Goal: Task Accomplishment & Management: Manage account settings

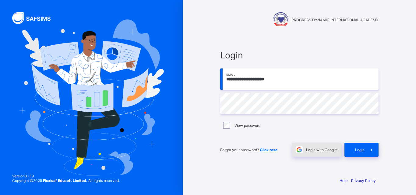
click at [322, 150] on span "Login with Google" at bounding box center [321, 150] width 31 height 5
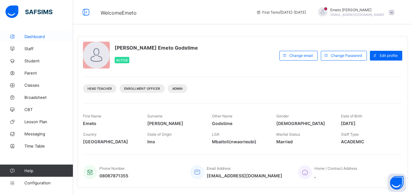
click at [30, 38] on span "Dashboard" at bounding box center [48, 36] width 49 height 5
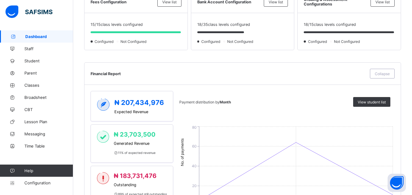
scroll to position [30, 0]
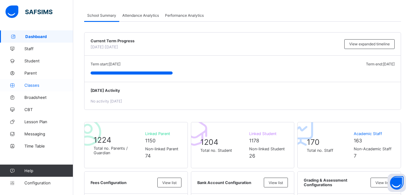
click at [30, 84] on span "Classes" at bounding box center [48, 85] width 49 height 5
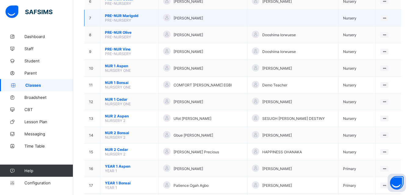
scroll to position [183, 0]
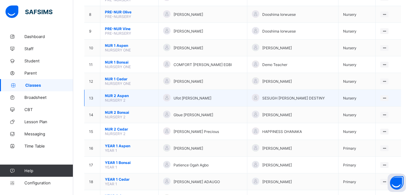
click at [119, 95] on span "NUR 2 Aspen" at bounding box center [129, 96] width 49 height 5
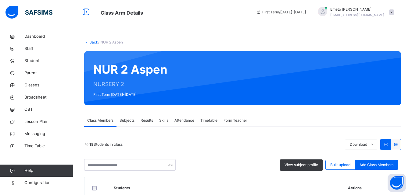
click at [93, 42] on link "Back" at bounding box center [93, 42] width 9 height 5
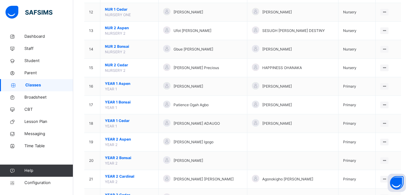
scroll to position [274, 0]
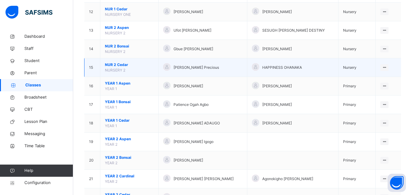
click at [115, 63] on span "NUR 2 Cedar" at bounding box center [129, 64] width 49 height 5
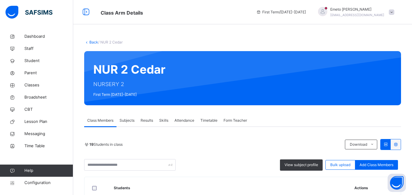
click at [92, 44] on link "Back" at bounding box center [93, 42] width 9 height 5
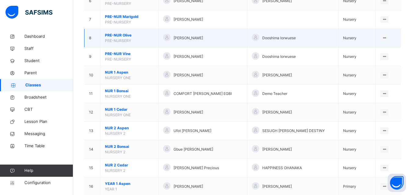
scroll to position [183, 0]
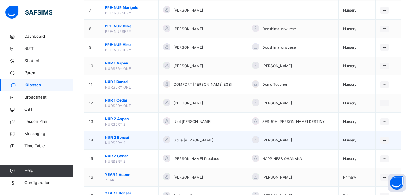
click at [118, 137] on span "NUR 2 Bonsai" at bounding box center [129, 137] width 49 height 5
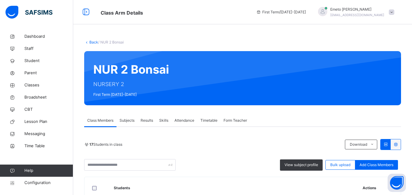
click at [90, 42] on link "Back" at bounding box center [93, 42] width 9 height 5
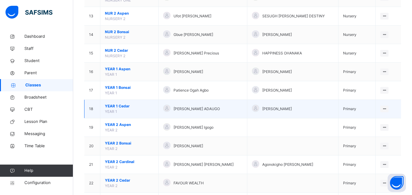
scroll to position [305, 0]
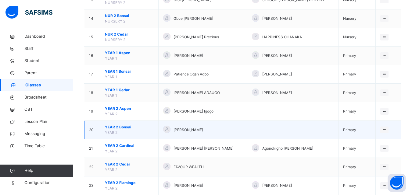
click at [115, 127] on span "YEAR 2 Bonsai" at bounding box center [129, 127] width 49 height 5
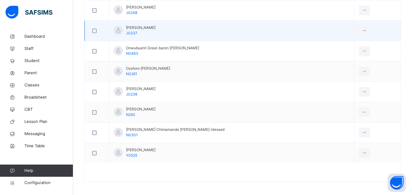
scroll to position [528, 0]
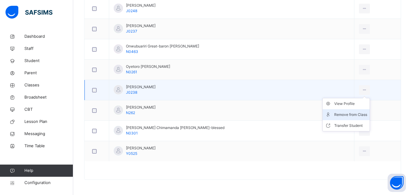
click at [352, 114] on div "Remove from Class" at bounding box center [350, 115] width 33 height 6
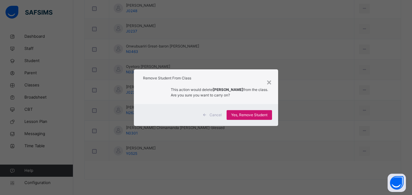
click at [247, 116] on span "Yes, Remove Student" at bounding box center [249, 114] width 36 height 5
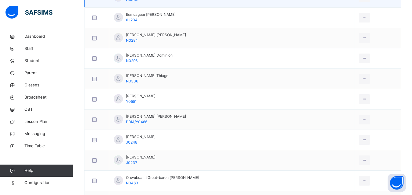
scroll to position [426, 0]
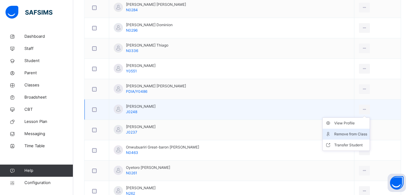
click at [346, 134] on div "Remove from Class" at bounding box center [350, 134] width 33 height 6
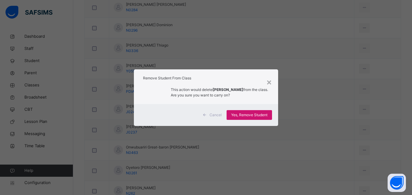
click at [238, 118] on span "Yes, Remove Student" at bounding box center [249, 114] width 36 height 5
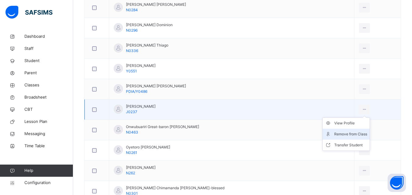
click at [344, 133] on div "Remove from Class" at bounding box center [350, 134] width 33 height 6
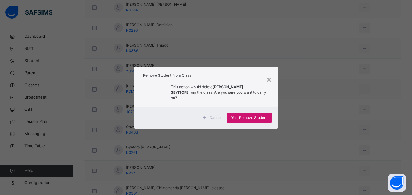
click at [251, 115] on span "Yes, Remove Student" at bounding box center [249, 117] width 36 height 5
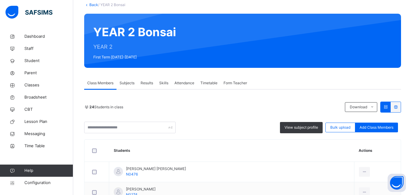
scroll to position [30, 0]
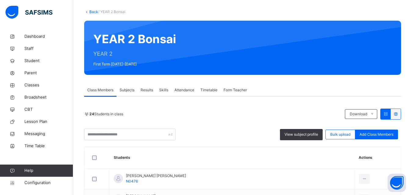
click at [125, 89] on span "Subjects" at bounding box center [126, 89] width 15 height 5
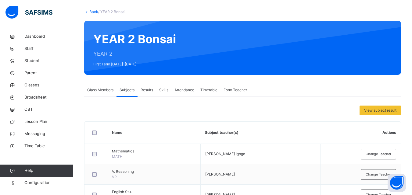
click at [100, 91] on span "Class Members" at bounding box center [100, 89] width 26 height 5
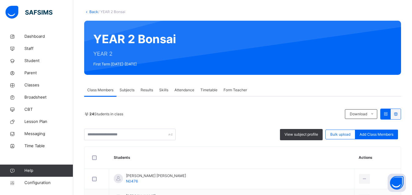
scroll to position [0, 0]
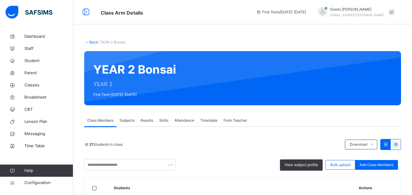
click at [95, 41] on link "Back" at bounding box center [93, 42] width 9 height 5
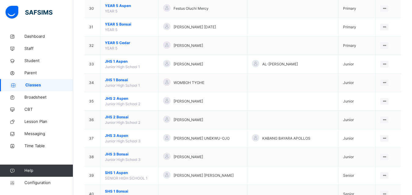
scroll to position [642, 0]
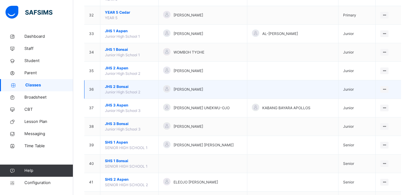
click at [122, 87] on span "JHS 2 Bonsai" at bounding box center [129, 86] width 49 height 5
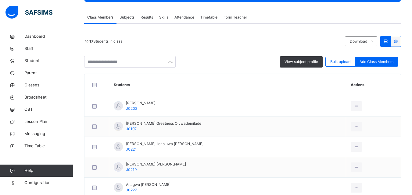
scroll to position [152, 0]
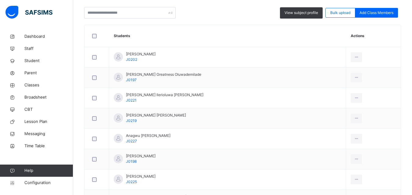
click at [384, 14] on span "Add Class Members" at bounding box center [376, 12] width 34 height 5
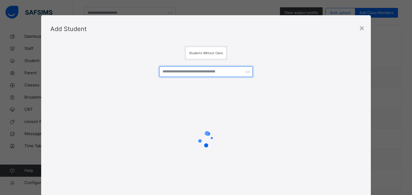
click at [192, 71] on input "text" at bounding box center [205, 71] width 93 height 11
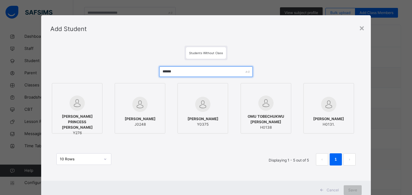
type input "******"
click at [153, 97] on div at bounding box center [140, 105] width 44 height 18
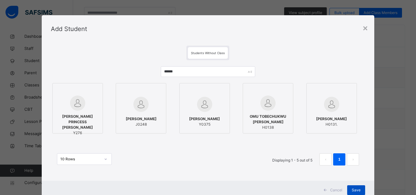
click at [358, 191] on span "Save" at bounding box center [356, 190] width 9 height 5
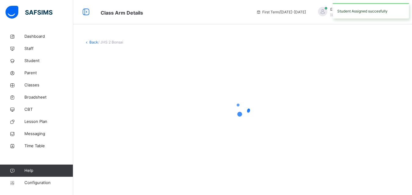
scroll to position [0, 0]
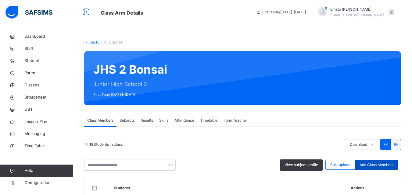
click at [378, 164] on span "Add Class Members" at bounding box center [376, 164] width 34 height 5
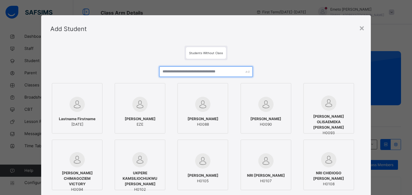
click at [189, 69] on input "text" at bounding box center [205, 71] width 93 height 11
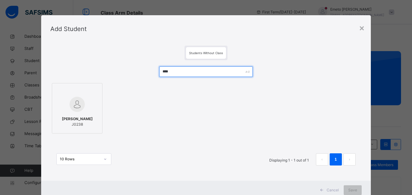
type input "****"
click at [85, 104] on div at bounding box center [77, 105] width 44 height 18
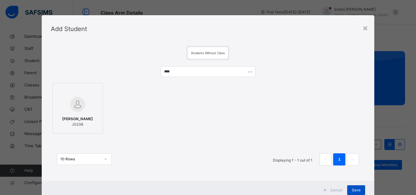
click at [353, 191] on span "Save" at bounding box center [356, 190] width 9 height 5
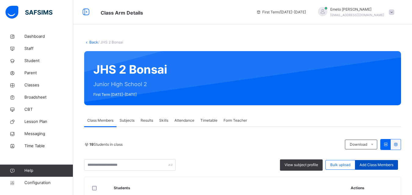
click at [378, 165] on span "Add Class Members" at bounding box center [376, 164] width 34 height 5
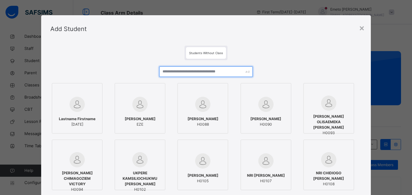
click at [183, 72] on input "text" at bounding box center [205, 71] width 93 height 11
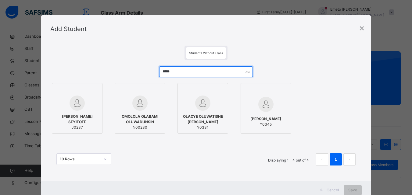
type input "*****"
click at [83, 101] on div at bounding box center [77, 103] width 44 height 15
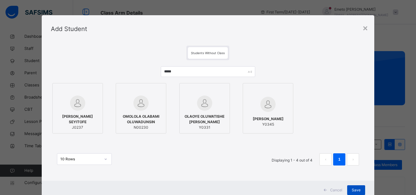
click at [354, 191] on span "Save" at bounding box center [356, 190] width 9 height 5
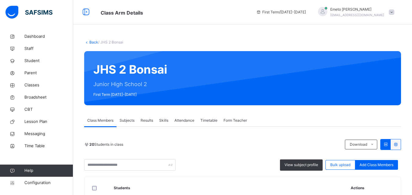
click at [93, 42] on link "Back" at bounding box center [93, 42] width 9 height 5
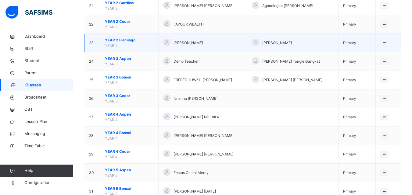
scroll to position [490, 0]
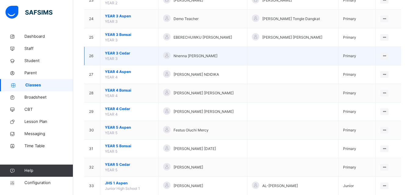
click at [124, 53] on span "YEAR 3 Cedar" at bounding box center [129, 53] width 49 height 5
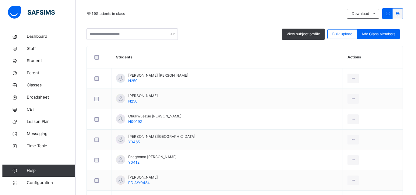
scroll to position [121, 0]
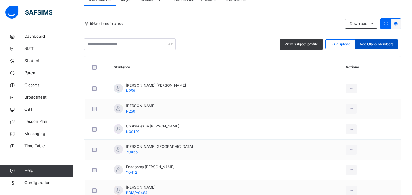
click at [377, 44] on span "Add Class Members" at bounding box center [376, 43] width 34 height 5
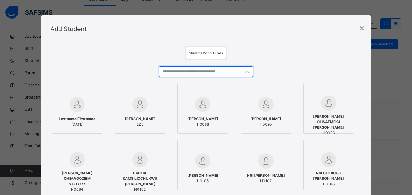
click at [184, 72] on input "text" at bounding box center [205, 71] width 93 height 11
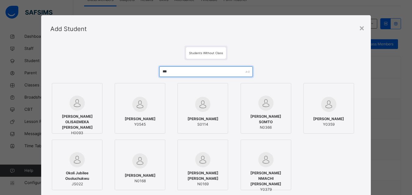
type input "***"
click at [149, 107] on div at bounding box center [140, 105] width 44 height 18
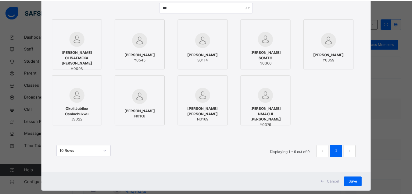
scroll to position [76, 0]
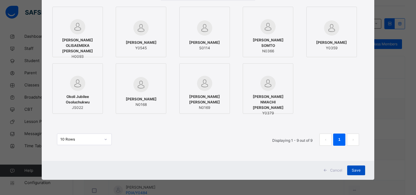
click at [357, 170] on span "Save" at bounding box center [356, 170] width 9 height 5
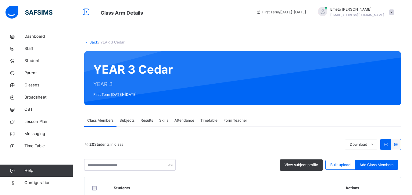
scroll to position [30, 0]
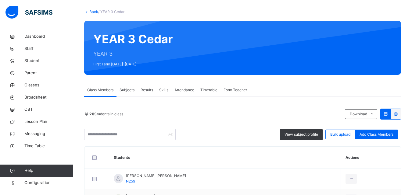
click at [91, 10] on link "Back" at bounding box center [93, 11] width 9 height 5
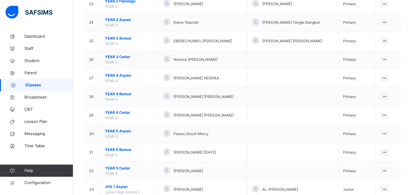
scroll to position [487, 0]
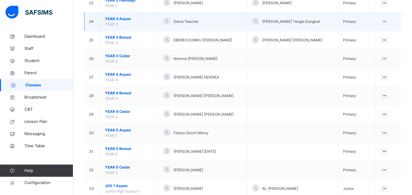
click at [121, 18] on span "YEAR 3 Aspen" at bounding box center [129, 18] width 49 height 5
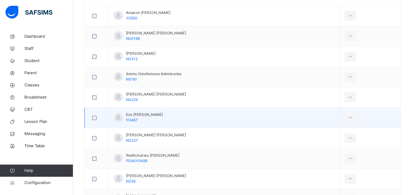
scroll to position [203, 0]
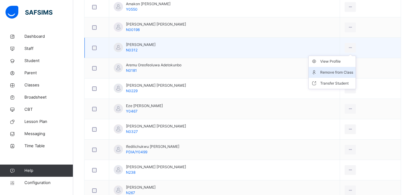
click at [341, 71] on div "Remove from Class" at bounding box center [336, 72] width 33 height 6
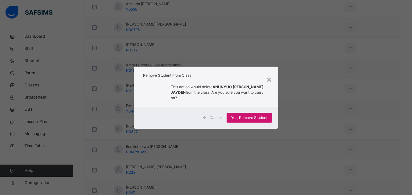
click at [248, 115] on span "Yes, Remove Student" at bounding box center [249, 117] width 36 height 5
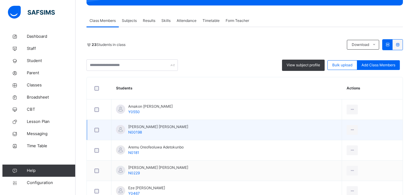
scroll to position [91, 0]
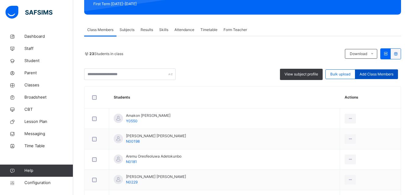
click at [369, 72] on span "Add Class Members" at bounding box center [376, 74] width 34 height 5
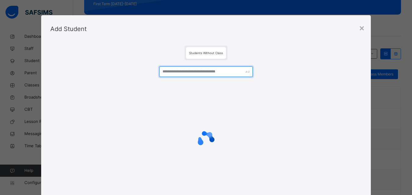
click at [194, 71] on input "text" at bounding box center [205, 71] width 93 height 11
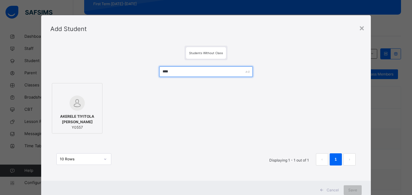
type input "****"
click at [83, 107] on div at bounding box center [77, 103] width 44 height 15
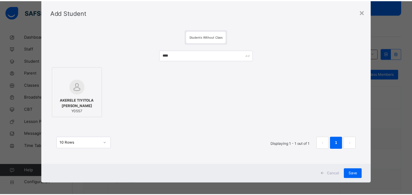
scroll to position [20, 0]
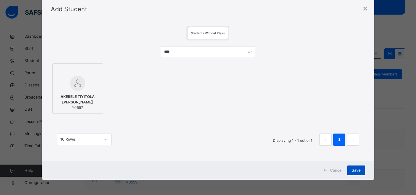
click at [352, 169] on span "Save" at bounding box center [356, 170] width 9 height 5
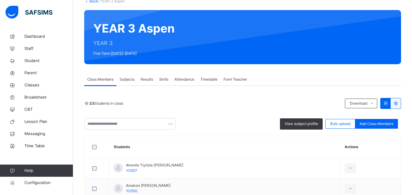
scroll to position [30, 0]
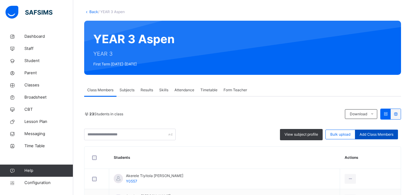
click at [382, 135] on span "Add Class Members" at bounding box center [376, 134] width 34 height 5
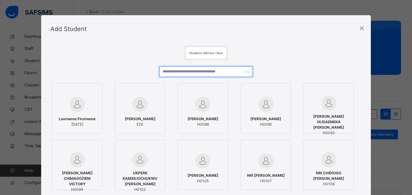
click at [180, 72] on input "text" at bounding box center [205, 71] width 93 height 11
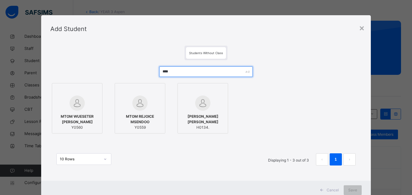
type input "****"
click at [150, 120] on span "MTOM REJOICE MSENDOO" at bounding box center [140, 119] width 44 height 11
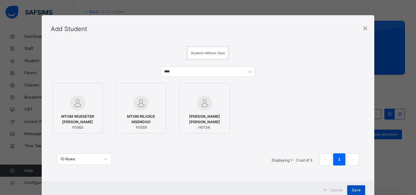
click at [355, 191] on span "Save" at bounding box center [356, 190] width 9 height 5
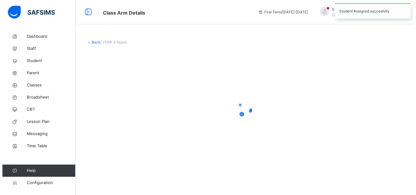
scroll to position [0, 0]
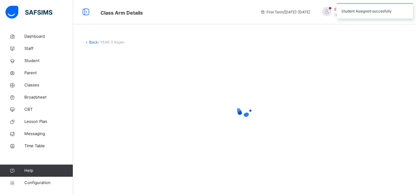
click at [93, 42] on link "Back" at bounding box center [93, 42] width 9 height 5
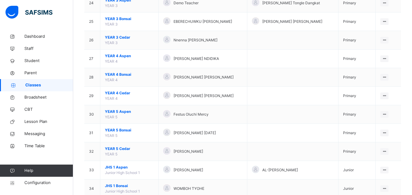
scroll to position [518, 0]
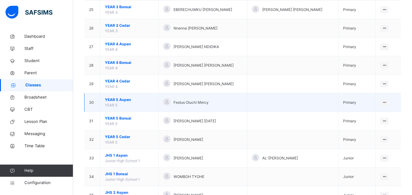
click at [126, 99] on span "YEAR 5 Aspen" at bounding box center [129, 99] width 49 height 5
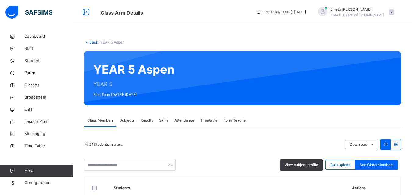
click at [379, 166] on span "Add Class Members" at bounding box center [376, 164] width 34 height 5
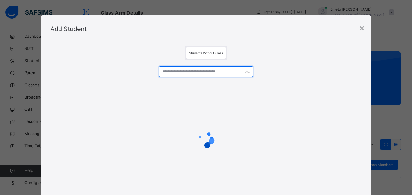
click at [187, 72] on input "text" at bounding box center [205, 71] width 93 height 11
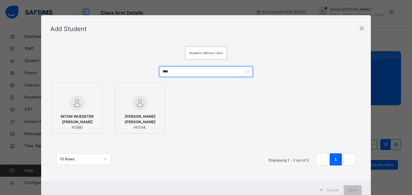
type input "****"
click at [90, 111] on div "MTOM WUESETER [PERSON_NAME] Y0560" at bounding box center [77, 122] width 44 height 23
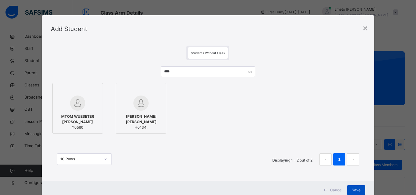
click at [354, 190] on span "Save" at bounding box center [356, 190] width 9 height 5
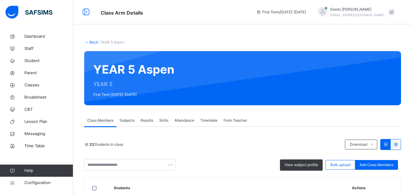
click at [95, 42] on link "Back" at bounding box center [93, 42] width 9 height 5
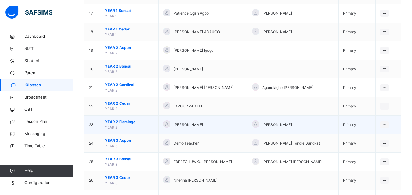
scroll to position [548, 0]
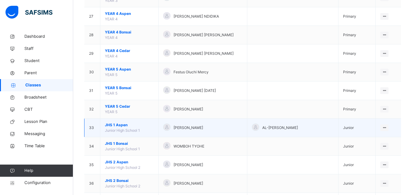
click at [120, 123] on span "JHS 1 Aspen" at bounding box center [129, 124] width 49 height 5
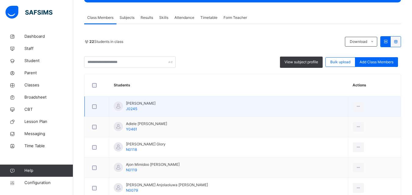
scroll to position [101, 0]
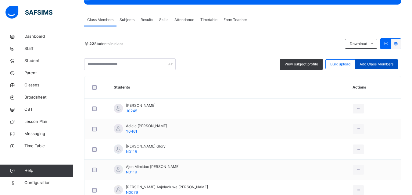
click at [381, 64] on span "Add Class Members" at bounding box center [376, 64] width 34 height 5
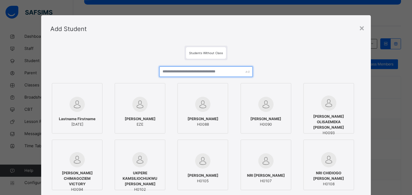
click at [200, 72] on input "text" at bounding box center [205, 71] width 93 height 11
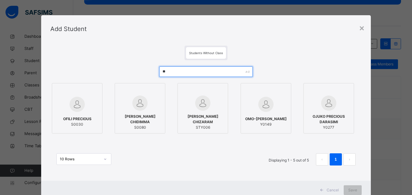
type input "*"
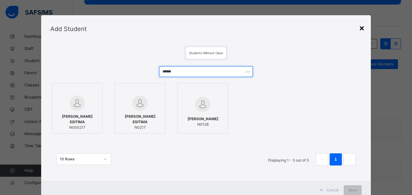
type input "******"
click at [362, 27] on div "×" at bounding box center [362, 27] width 6 height 13
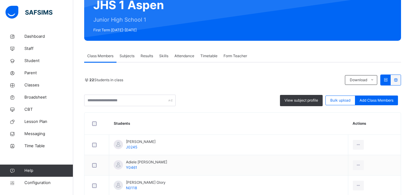
scroll to position [9, 0]
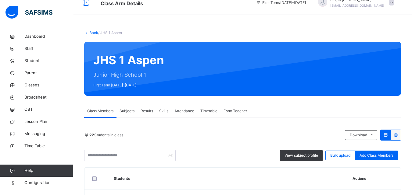
click at [91, 32] on link "Back" at bounding box center [93, 32] width 9 height 5
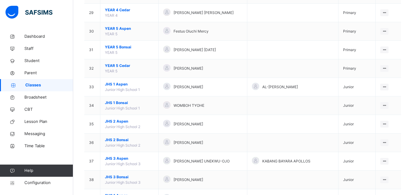
scroll to position [640, 0]
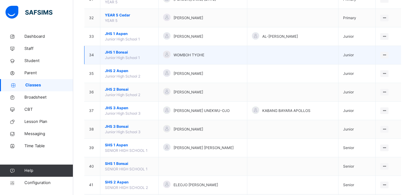
click at [121, 51] on span "JHS 1 Bonsai" at bounding box center [129, 52] width 49 height 5
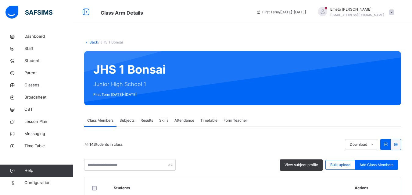
click at [93, 40] on link "Back" at bounding box center [93, 42] width 9 height 5
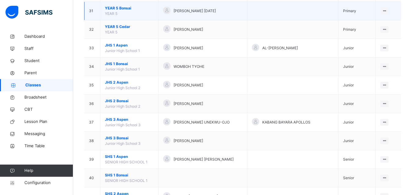
scroll to position [551, 0]
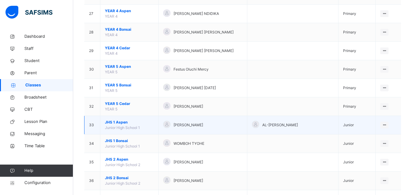
click at [118, 122] on span "JHS 1 Aspen" at bounding box center [129, 122] width 49 height 5
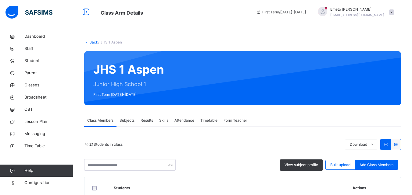
click at [92, 44] on link "Back" at bounding box center [93, 42] width 9 height 5
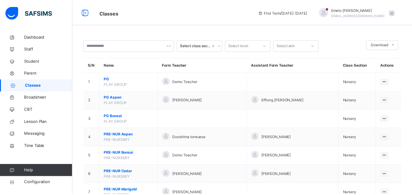
scroll to position [609, 0]
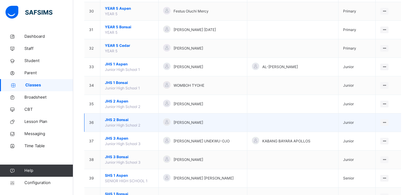
click at [116, 118] on span "JHS 2 Bonsai" at bounding box center [129, 119] width 49 height 5
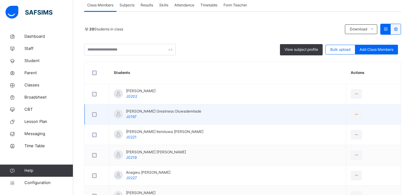
scroll to position [111, 0]
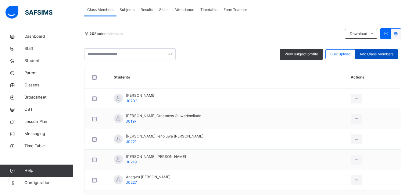
click at [382, 57] on div "Add Class Members" at bounding box center [376, 54] width 43 height 10
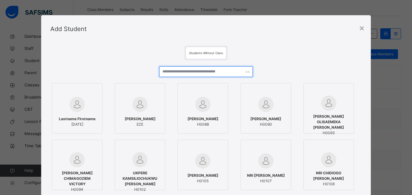
click at [196, 72] on input "text" at bounding box center [205, 71] width 93 height 11
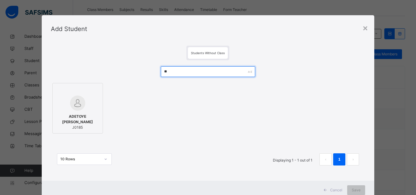
type input "*"
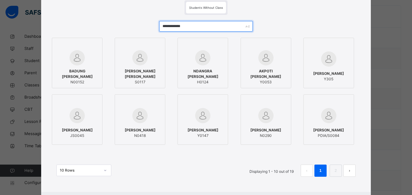
scroll to position [0, 0]
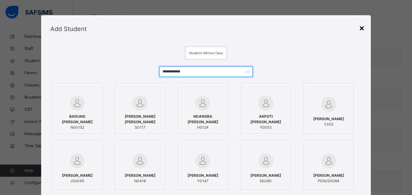
type input "**********"
click at [363, 28] on div "×" at bounding box center [362, 27] width 6 height 13
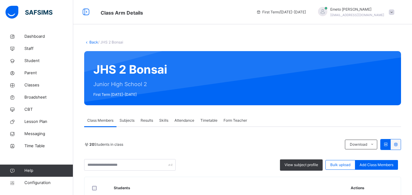
click at [93, 41] on link "Back" at bounding box center [93, 42] width 9 height 5
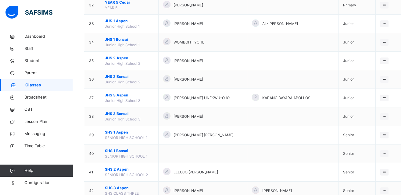
scroll to position [673, 0]
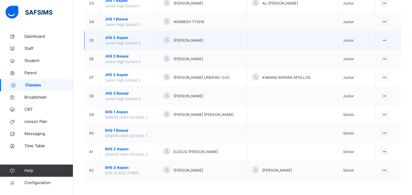
click at [119, 36] on span "JHS 2 Aspen" at bounding box center [129, 37] width 49 height 5
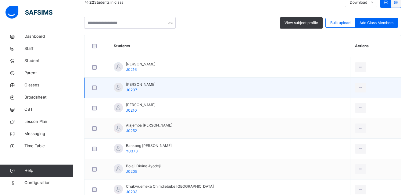
scroll to position [152, 0]
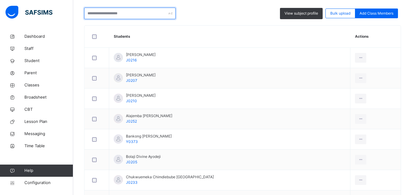
click at [125, 12] on input "text" at bounding box center [129, 14] width 91 height 12
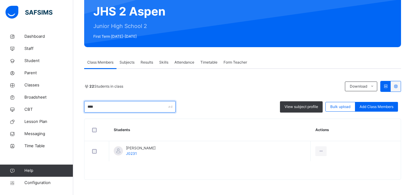
scroll to position [58, 0]
type input "*"
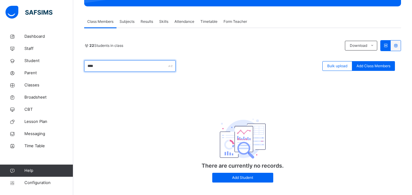
scroll to position [108, 0]
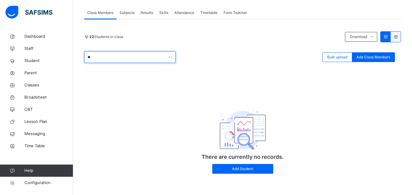
type input "*"
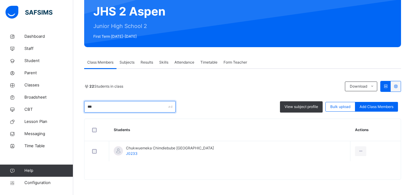
scroll to position [58, 0]
type input "*"
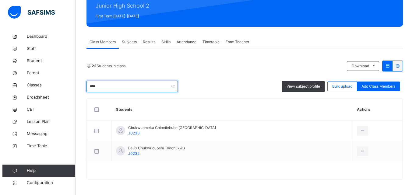
scroll to position [0, 0]
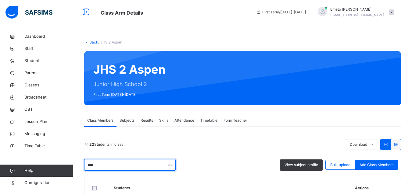
type input "****"
click at [92, 43] on link "Back" at bounding box center [93, 42] width 9 height 5
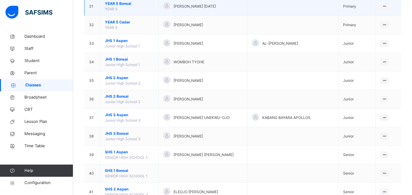
scroll to position [640, 0]
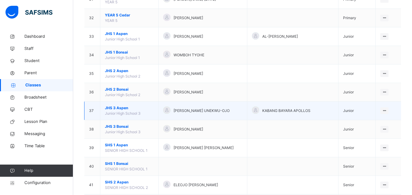
click at [118, 108] on span "JHS 3 Aspen" at bounding box center [129, 107] width 49 height 5
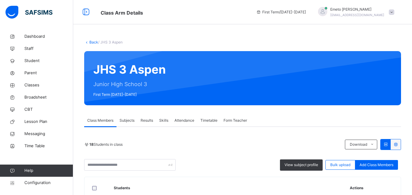
click at [94, 42] on link "Back" at bounding box center [93, 42] width 9 height 5
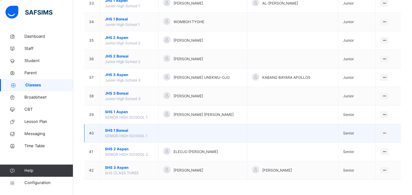
scroll to position [642, 0]
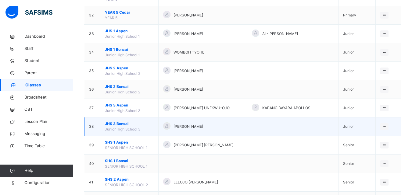
click at [122, 123] on span "JHS 3 Bonsai" at bounding box center [129, 123] width 49 height 5
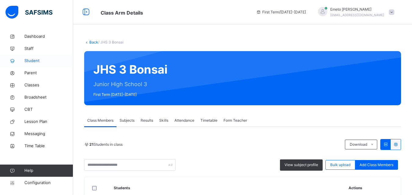
click at [30, 61] on span "Student" at bounding box center [48, 61] width 49 height 6
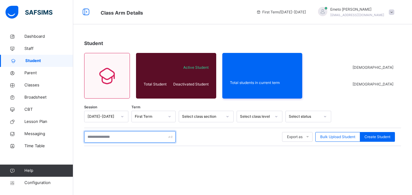
click at [97, 139] on input "text" at bounding box center [129, 137] width 91 height 12
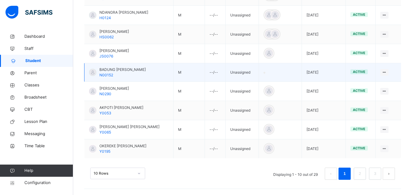
scroll to position [48, 0]
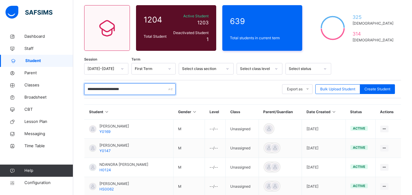
click at [99, 89] on input "**********" at bounding box center [129, 89] width 91 height 12
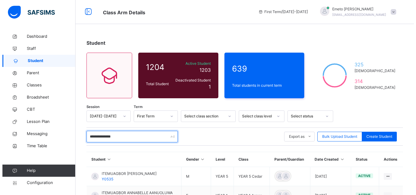
scroll to position [0, 0]
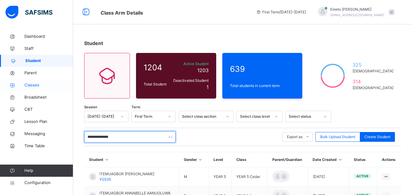
type input "**********"
click at [29, 86] on span "Classes" at bounding box center [48, 85] width 49 height 6
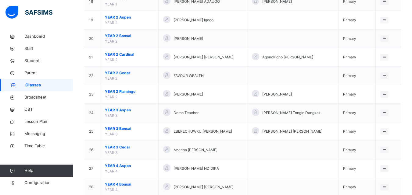
scroll to position [366, 0]
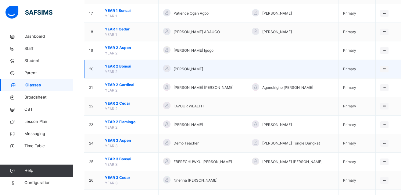
click at [118, 65] on span "YEAR 2 Bonsai" at bounding box center [129, 66] width 49 height 5
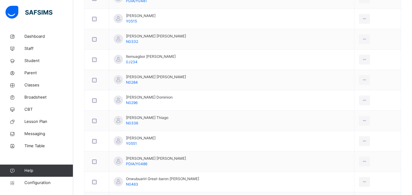
scroll to position [344, 0]
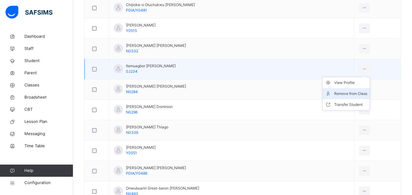
click at [347, 93] on div "Remove from Class" at bounding box center [350, 94] width 33 height 6
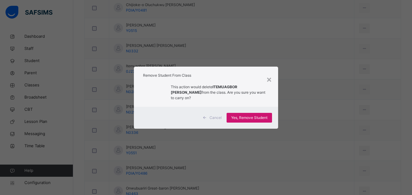
click at [258, 115] on span "Yes, Remove Student" at bounding box center [249, 117] width 36 height 5
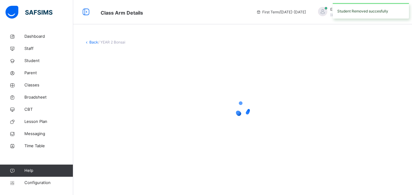
scroll to position [0, 0]
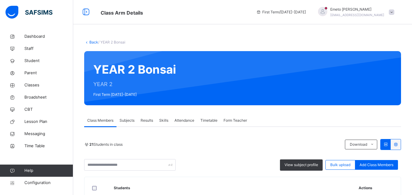
click at [91, 41] on link "Back" at bounding box center [93, 42] width 9 height 5
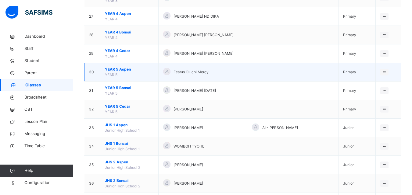
scroll to position [673, 0]
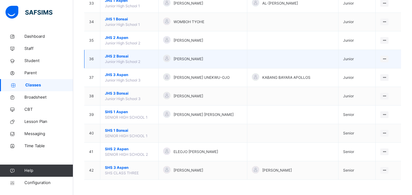
click at [120, 56] on span "JHS 2 Bonsai" at bounding box center [129, 56] width 49 height 5
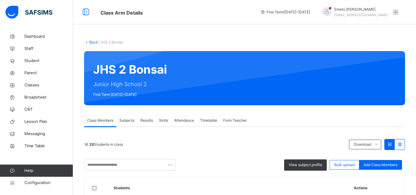
scroll to position [152, 0]
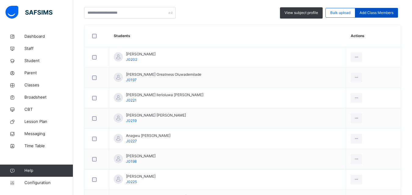
click at [383, 12] on span "Add Class Members" at bounding box center [376, 12] width 34 height 5
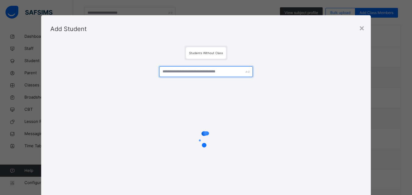
click at [184, 74] on input "text" at bounding box center [205, 71] width 93 height 11
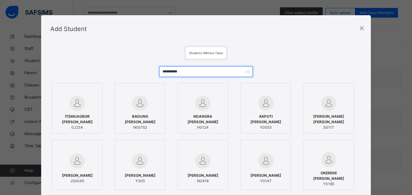
type input "**********"
click at [84, 94] on div at bounding box center [77, 91] width 44 height 9
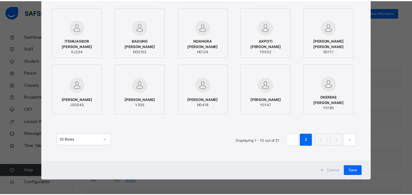
scroll to position [76, 0]
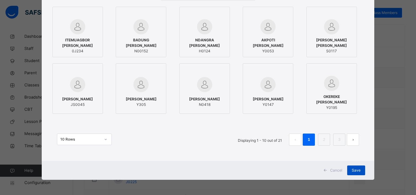
click at [356, 170] on span "Save" at bounding box center [356, 170] width 9 height 5
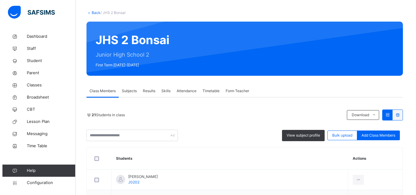
scroll to position [0, 0]
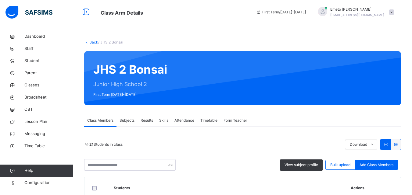
click at [96, 42] on link "Back" at bounding box center [93, 42] width 9 height 5
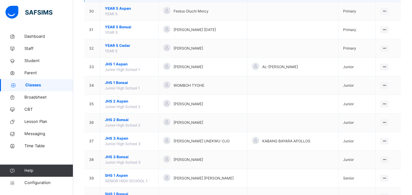
scroll to position [673, 0]
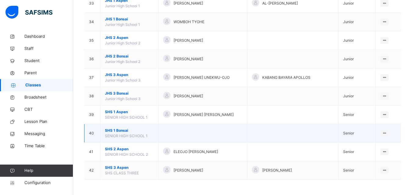
click at [117, 129] on span "SHS 1 Bonsai" at bounding box center [129, 130] width 49 height 5
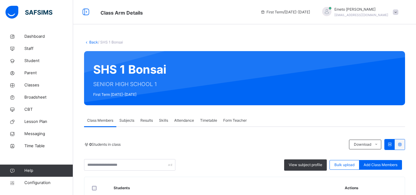
scroll to position [91, 0]
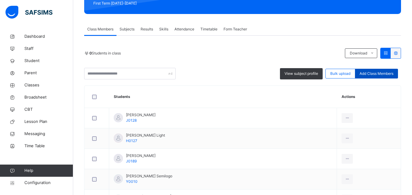
click at [377, 74] on span "Add Class Members" at bounding box center [376, 73] width 34 height 5
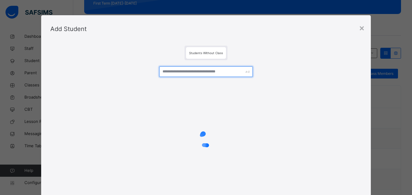
click at [196, 70] on input "text" at bounding box center [205, 71] width 93 height 11
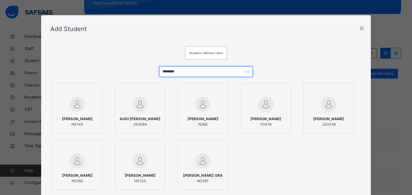
type input "********"
click at [133, 177] on span "[PERSON_NAME]" at bounding box center [140, 175] width 31 height 5
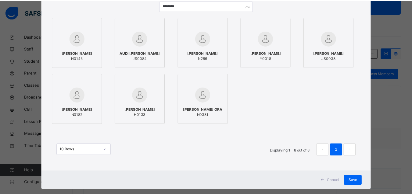
scroll to position [76, 0]
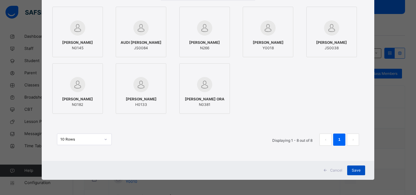
click at [352, 171] on span "Save" at bounding box center [356, 170] width 9 height 5
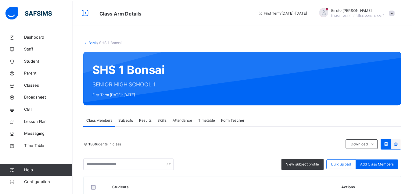
scroll to position [122, 0]
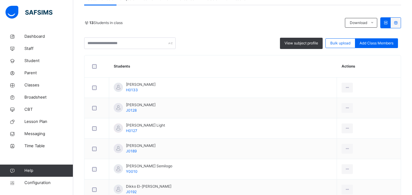
click at [368, 44] on span "Add Class Members" at bounding box center [376, 43] width 34 height 5
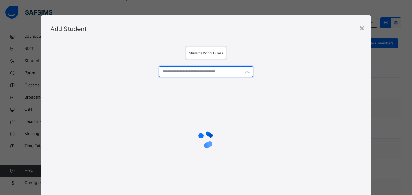
click at [175, 72] on input "text" at bounding box center [205, 71] width 93 height 11
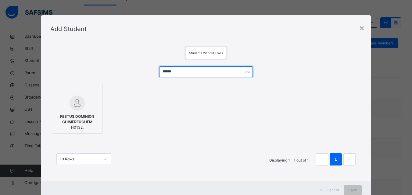
type input "******"
click at [91, 109] on div at bounding box center [77, 103] width 44 height 15
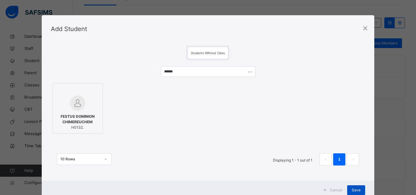
click at [357, 189] on span "Save" at bounding box center [356, 190] width 9 height 5
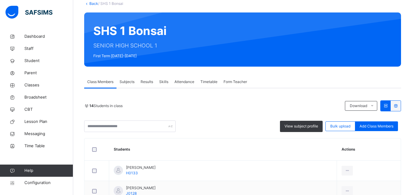
scroll to position [91, 0]
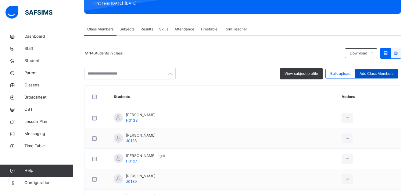
click at [373, 75] on span "Add Class Members" at bounding box center [376, 73] width 34 height 5
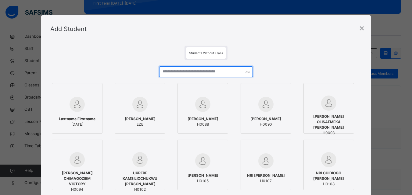
click at [201, 72] on input "text" at bounding box center [205, 71] width 93 height 11
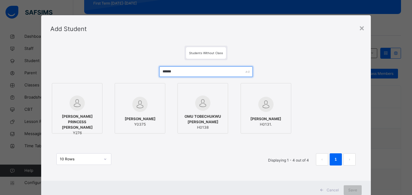
type input "******"
click at [265, 122] on span "[PERSON_NAME]" at bounding box center [265, 118] width 31 height 5
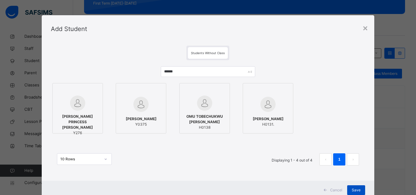
click at [354, 192] on span "Save" at bounding box center [356, 190] width 9 height 5
click at [354, 189] on div "Save" at bounding box center [356, 190] width 18 height 10
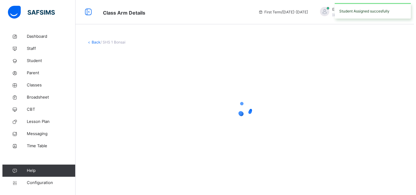
scroll to position [0, 0]
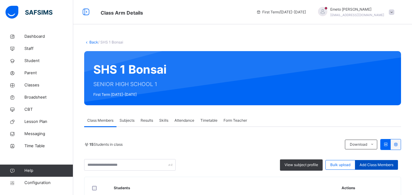
click at [377, 164] on span "Add Class Members" at bounding box center [376, 164] width 34 height 5
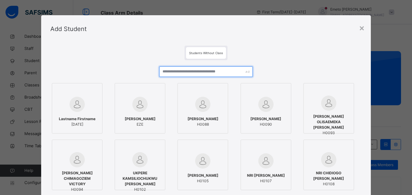
click at [184, 73] on input "text" at bounding box center [205, 71] width 93 height 11
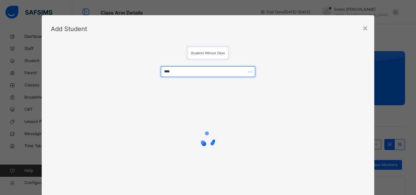
type input "*****"
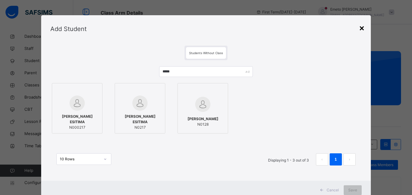
click at [363, 29] on div "×" at bounding box center [362, 27] width 6 height 13
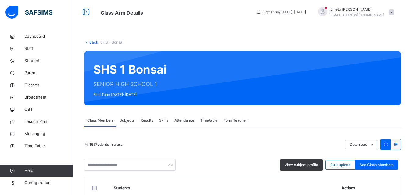
click at [92, 42] on link "Back" at bounding box center [93, 42] width 9 height 5
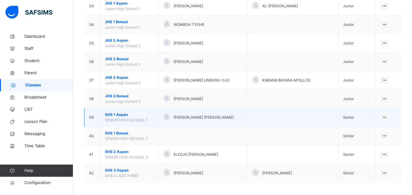
scroll to position [673, 0]
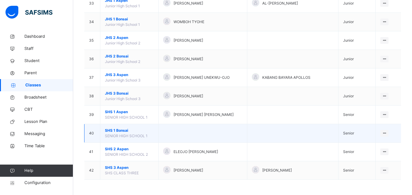
click at [118, 129] on span "SHS 1 Bonsai" at bounding box center [129, 130] width 49 height 5
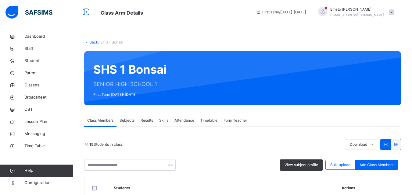
click at [92, 41] on link "Back" at bounding box center [93, 42] width 9 height 5
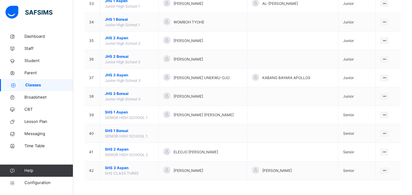
scroll to position [673, 0]
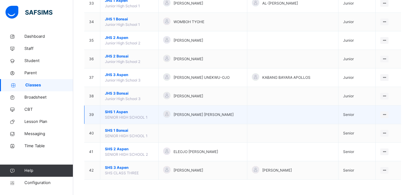
click at [111, 111] on span "SHS 1 Aspen" at bounding box center [129, 111] width 49 height 5
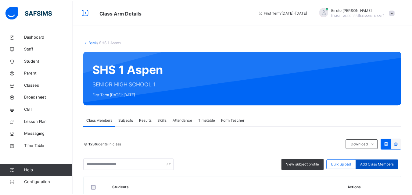
scroll to position [61, 0]
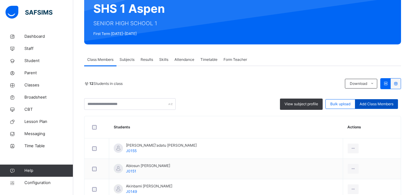
click at [372, 104] on span "Add Class Members" at bounding box center [376, 103] width 34 height 5
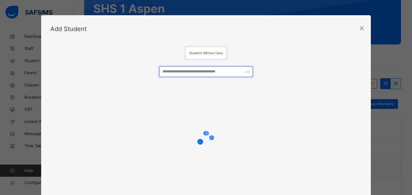
click at [188, 75] on input "text" at bounding box center [205, 71] width 93 height 11
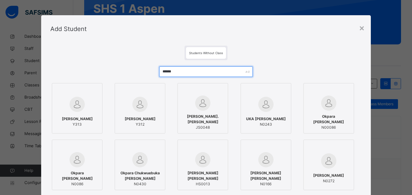
scroll to position [76, 0]
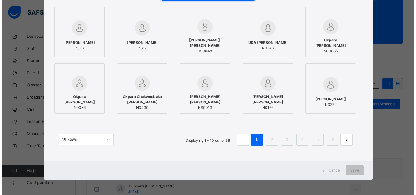
scroll to position [0, 0]
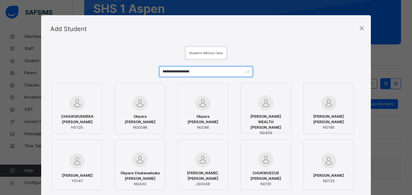
type input "**********"
click at [88, 104] on div at bounding box center [77, 103] width 44 height 15
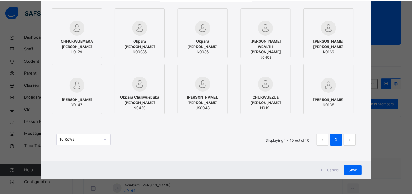
scroll to position [76, 0]
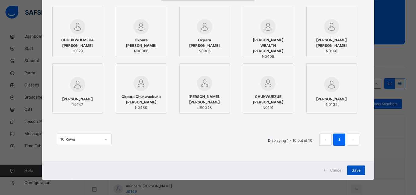
click at [352, 171] on span "Save" at bounding box center [356, 170] width 9 height 5
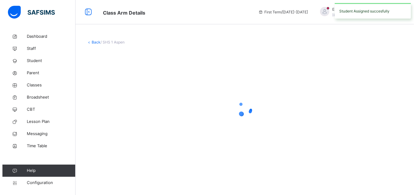
scroll to position [0, 0]
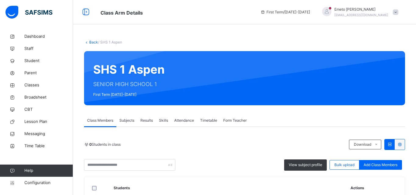
click at [370, 162] on span "Add Class Members" at bounding box center [381, 164] width 34 height 5
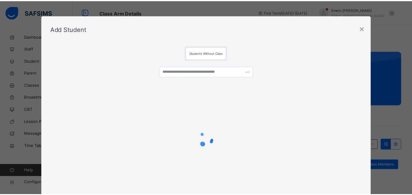
scroll to position [30, 0]
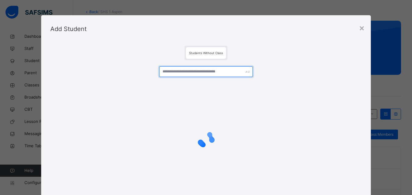
click at [173, 71] on input "text" at bounding box center [205, 71] width 93 height 11
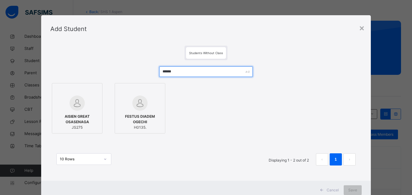
type input "******"
click at [132, 105] on img at bounding box center [139, 103] width 15 height 15
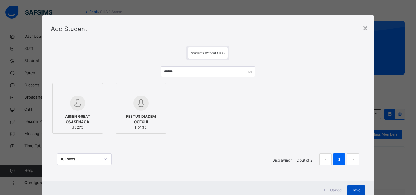
click at [354, 191] on span "Save" at bounding box center [356, 190] width 9 height 5
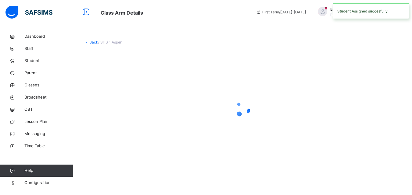
scroll to position [0, 0]
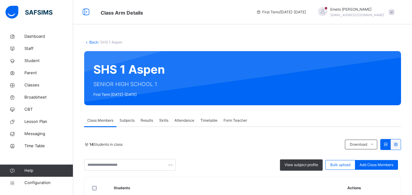
click at [94, 44] on link "Back" at bounding box center [93, 42] width 9 height 5
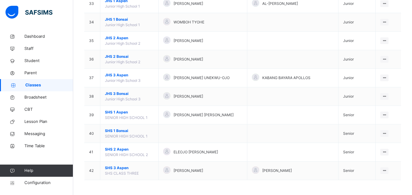
scroll to position [673, 0]
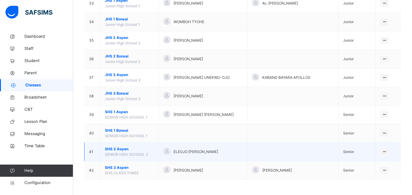
click at [117, 148] on span "SHS 2 Aspen" at bounding box center [129, 149] width 49 height 5
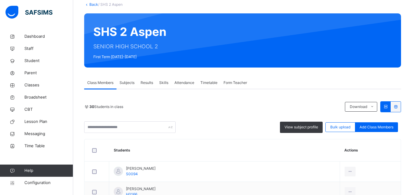
scroll to position [10, 0]
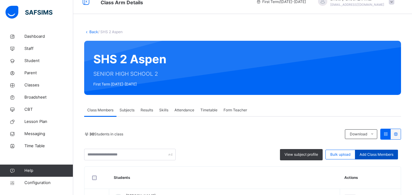
click at [383, 153] on span "Add Class Members" at bounding box center [376, 154] width 34 height 5
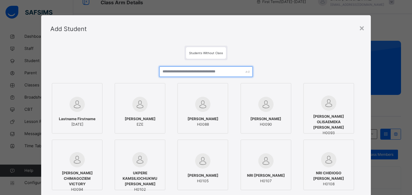
click at [171, 72] on input "text" at bounding box center [205, 71] width 93 height 11
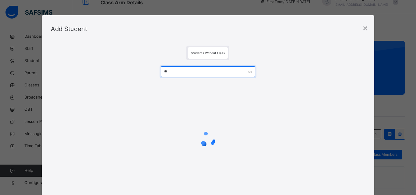
type input "*"
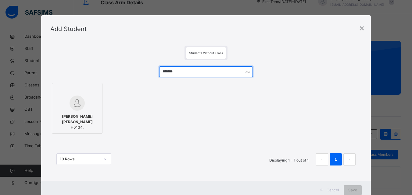
type input "*******"
click at [69, 99] on img at bounding box center [76, 103] width 15 height 15
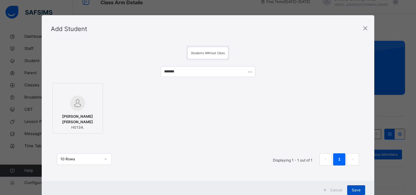
click at [352, 189] on span "Save" at bounding box center [356, 190] width 9 height 5
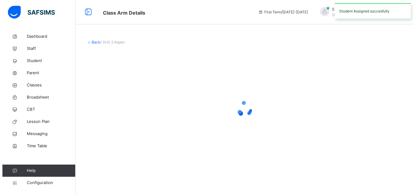
scroll to position [0, 0]
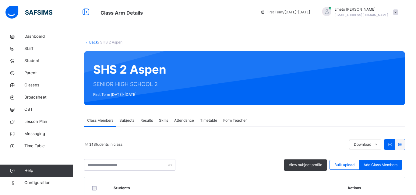
click at [95, 41] on link "Back" at bounding box center [93, 42] width 9 height 5
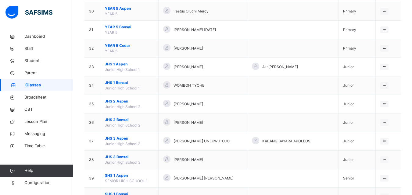
scroll to position [673, 0]
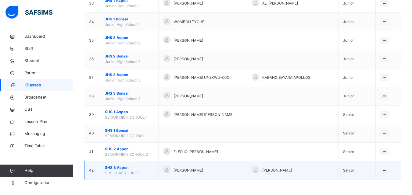
click at [115, 167] on span "SHS 3 Aspen" at bounding box center [129, 167] width 49 height 5
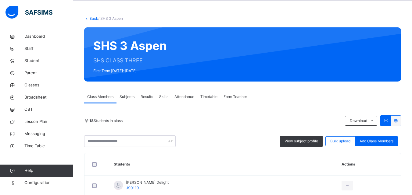
scroll to position [61, 0]
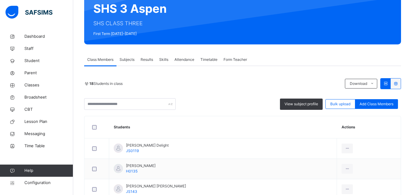
click at [384, 103] on span "Add Class Members" at bounding box center [376, 103] width 34 height 5
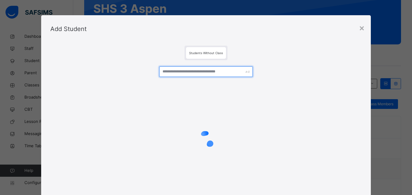
click at [205, 72] on input "text" at bounding box center [205, 71] width 93 height 11
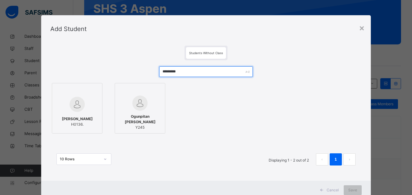
type input "*********"
click at [94, 118] on div "[PERSON_NAME] H0136." at bounding box center [77, 121] width 44 height 17
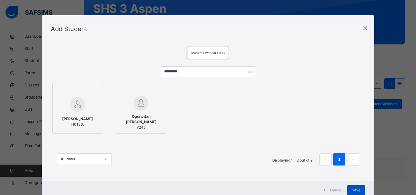
click at [353, 191] on span "Save" at bounding box center [356, 190] width 9 height 5
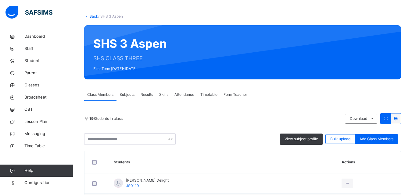
scroll to position [0, 0]
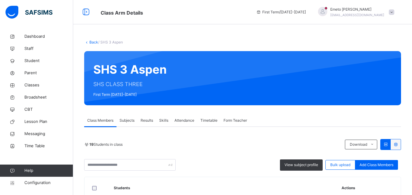
click at [92, 41] on link "Back" at bounding box center [93, 42] width 9 height 5
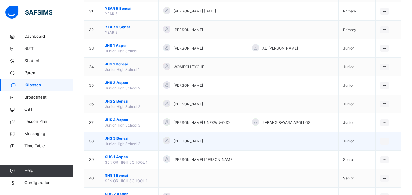
scroll to position [673, 0]
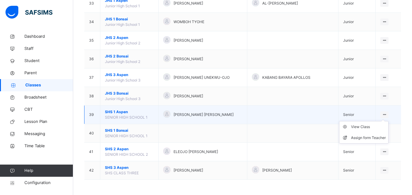
click at [387, 114] on icon at bounding box center [383, 114] width 5 height 5
click at [370, 128] on div "View Class" at bounding box center [368, 127] width 35 height 6
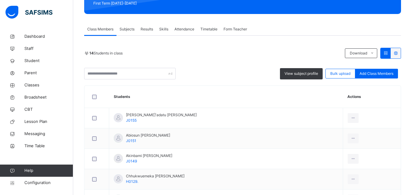
scroll to position [61, 0]
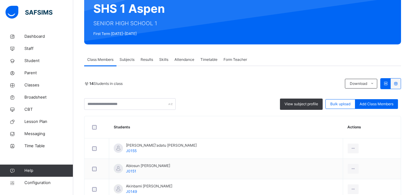
click at [233, 57] on span "Form Teacher" at bounding box center [234, 59] width 23 height 5
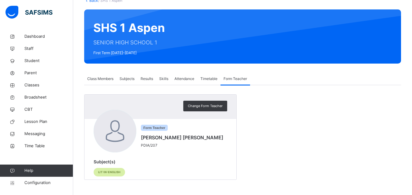
scroll to position [42, 0]
click at [203, 104] on span "Change Form Teacher" at bounding box center [205, 106] width 35 height 5
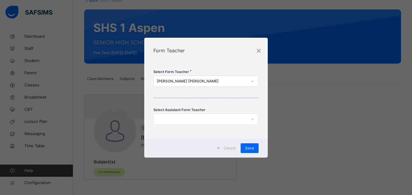
click at [252, 82] on icon at bounding box center [252, 81] width 4 height 6
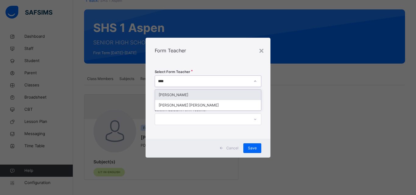
type input "*****"
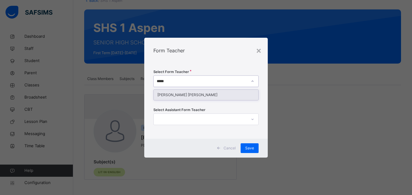
click at [196, 97] on div "[PERSON_NAME] [PERSON_NAME]" at bounding box center [206, 95] width 104 height 10
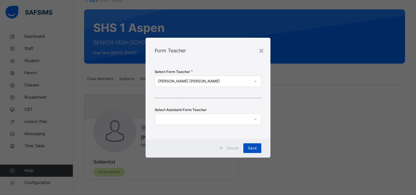
click at [252, 149] on span "Save" at bounding box center [252, 148] width 9 height 5
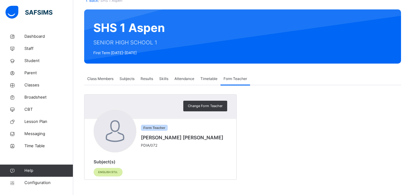
scroll to position [11, 0]
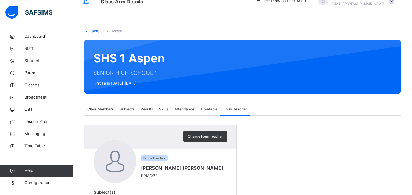
click at [91, 32] on link "Back" at bounding box center [93, 31] width 9 height 5
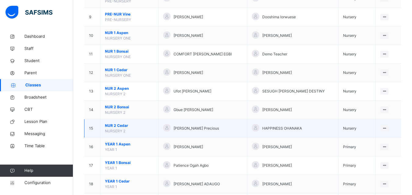
scroll to position [673, 0]
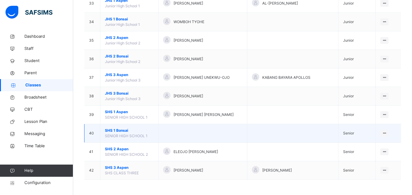
click at [114, 130] on span "SHS 1 Bonsai" at bounding box center [129, 130] width 49 height 5
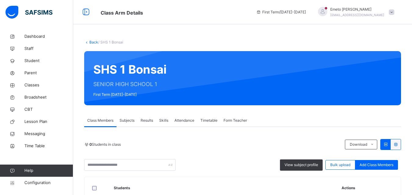
click at [242, 121] on span "Form Teacher" at bounding box center [234, 120] width 23 height 5
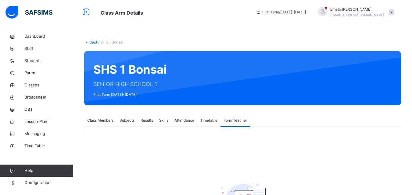
click at [229, 118] on span "Form Teacher" at bounding box center [234, 120] width 23 height 5
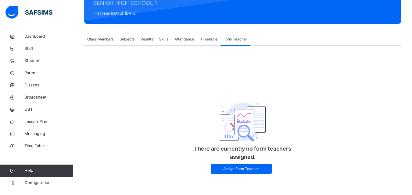
click at [234, 169] on span "Assign Form Teacher" at bounding box center [241, 168] width 52 height 5
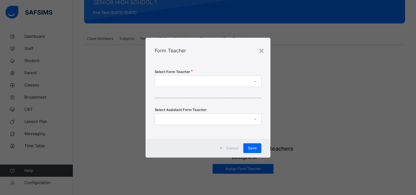
click at [256, 81] on icon at bounding box center [255, 81] width 4 height 6
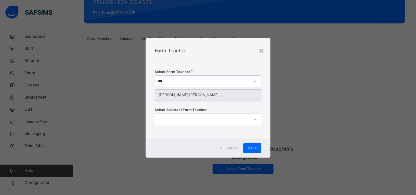
type input "****"
click at [205, 95] on div "[PERSON_NAME] [PERSON_NAME]" at bounding box center [208, 95] width 106 height 10
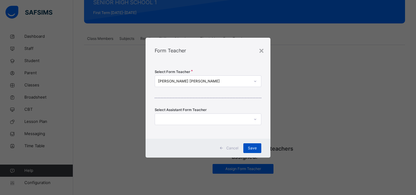
click at [255, 148] on span "Save" at bounding box center [252, 148] width 9 height 5
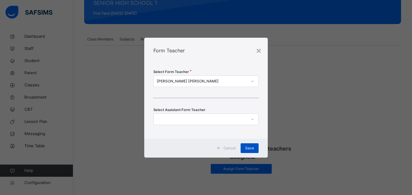
click at [249, 147] on div "Save" at bounding box center [249, 148] width 18 height 10
drag, startPoint x: 303, startPoint y: 135, endPoint x: 255, endPoint y: 146, distance: 49.9
click at [303, 135] on div "× Form Teacher Select Form Teacher [PERSON_NAME] [PERSON_NAME] Select Assistant…" at bounding box center [206, 97] width 412 height 195
click at [255, 146] on div "Save" at bounding box center [249, 148] width 18 height 10
click at [260, 52] on div "×" at bounding box center [259, 50] width 6 height 13
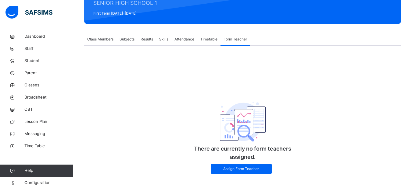
scroll to position [0, 0]
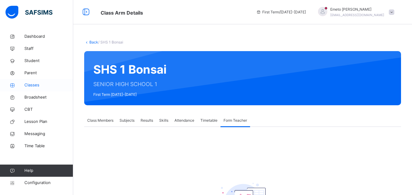
click at [34, 84] on span "Classes" at bounding box center [48, 85] width 49 height 6
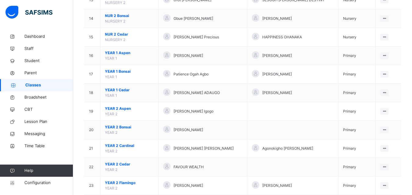
scroll to position [213, 0]
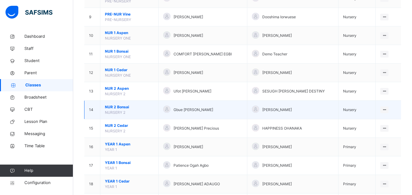
click at [118, 106] on span "NUR 2 Bonsai" at bounding box center [129, 106] width 49 height 5
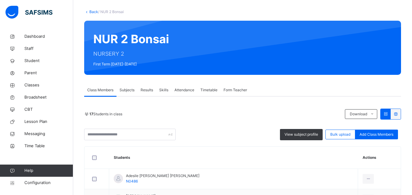
click at [381, 133] on span "Add Class Members" at bounding box center [376, 134] width 34 height 5
click at [0, 0] on input "text" at bounding box center [0, 0] width 0 height 0
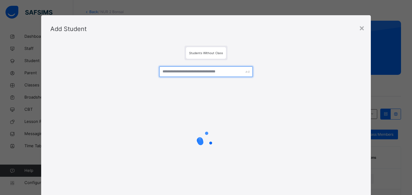
click at [189, 72] on input "text" at bounding box center [205, 71] width 93 height 11
click at [193, 73] on input "text" at bounding box center [205, 71] width 93 height 11
type input "**********"
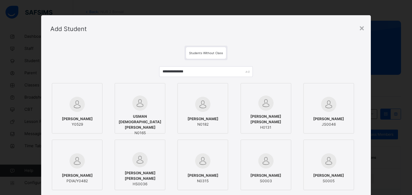
scroll to position [30, 0]
click at [362, 29] on div "×" at bounding box center [362, 27] width 6 height 13
click at [362, 29] on div "× Idle Mode Due to inactivity you would be logged out to the system in the next…" at bounding box center [206, 97] width 412 height 195
click at [361, 28] on div "× Idle Mode Due to inactivity you would be logged out to the system in the next…" at bounding box center [206, 97] width 412 height 195
click at [359, 29] on div "× Idle Mode Due to inactivity you would be logged out to the system in the next…" at bounding box center [206, 97] width 412 height 195
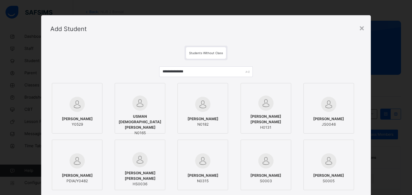
click at [362, 28] on div "× Idle Mode Due to inactivity you would be logged out to the system in the next…" at bounding box center [206, 97] width 412 height 195
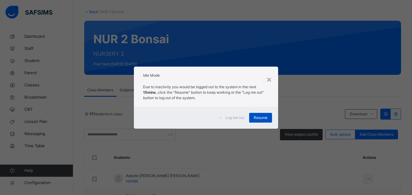
click at [264, 116] on span "Resume" at bounding box center [260, 117] width 14 height 5
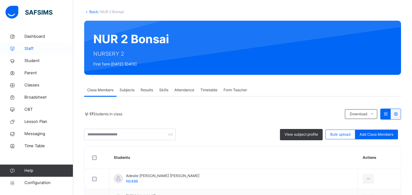
click at [28, 51] on span "Staff" at bounding box center [48, 49] width 49 height 6
click at [28, 48] on span "Staff" at bounding box center [48, 49] width 49 height 6
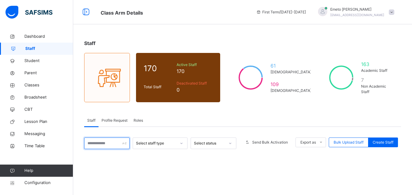
click at [108, 145] on input "text" at bounding box center [106, 144] width 45 height 12
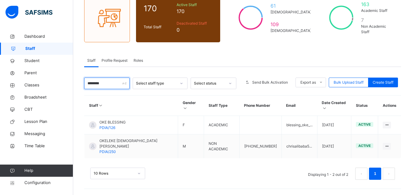
scroll to position [49, 0]
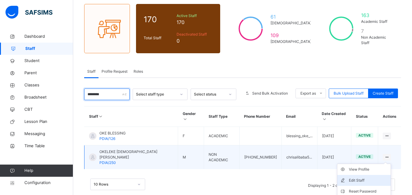
type input "*******"
click at [390, 175] on li "Edit Staff" at bounding box center [363, 180] width 53 height 11
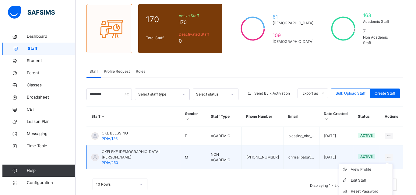
scroll to position [76, 0]
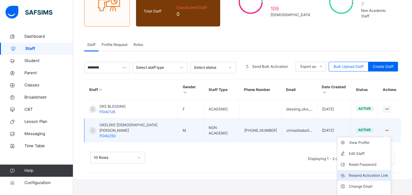
click at [372, 173] on div "Resend Activation Link" at bounding box center [367, 176] width 39 height 6
click at [359, 173] on div "Resend Activation Link" at bounding box center [367, 176] width 39 height 6
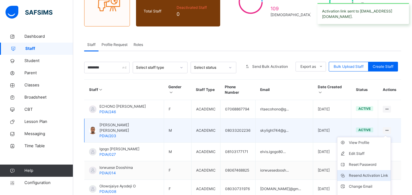
select select "**"
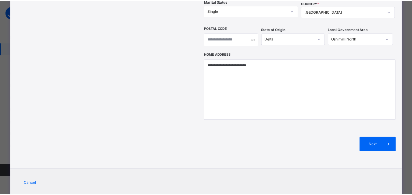
scroll to position [0, 0]
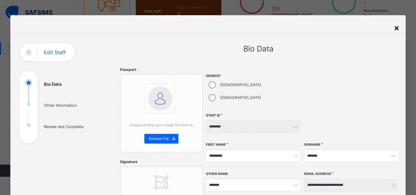
click at [396, 27] on div "×" at bounding box center [397, 27] width 6 height 13
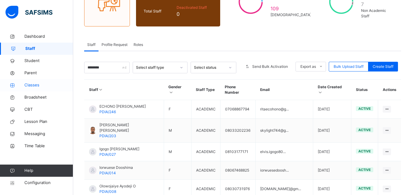
click at [34, 85] on span "Classes" at bounding box center [48, 85] width 49 height 6
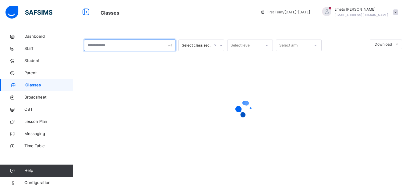
click at [118, 46] on input "text" at bounding box center [129, 46] width 91 height 12
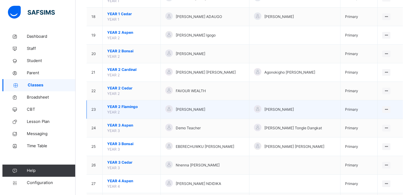
scroll to position [426, 0]
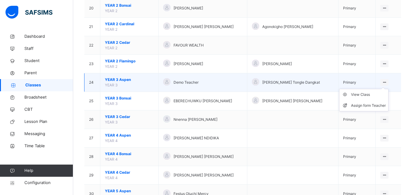
click at [387, 82] on icon at bounding box center [383, 82] width 5 height 5
click at [368, 107] on div "Assign form Teacher" at bounding box center [368, 106] width 35 height 6
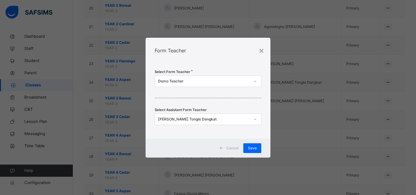
click at [254, 83] on icon at bounding box center [255, 81] width 4 height 6
click at [254, 82] on icon at bounding box center [255, 81] width 4 height 6
type input "*******"
click at [250, 148] on span "Save" at bounding box center [252, 148] width 9 height 5
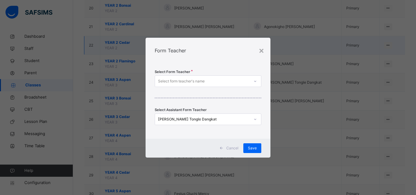
click at [263, 51] on div "×" at bounding box center [262, 50] width 6 height 13
click at [261, 50] on td at bounding box center [295, 45] width 93 height 19
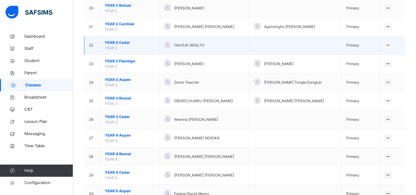
click at [260, 50] on td at bounding box center [295, 45] width 93 height 19
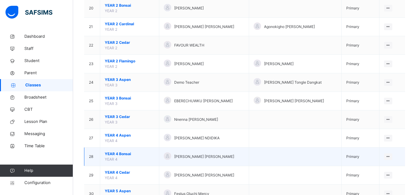
click at [261, 52] on td at bounding box center [295, 45] width 93 height 19
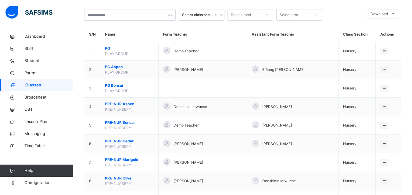
scroll to position [274, 0]
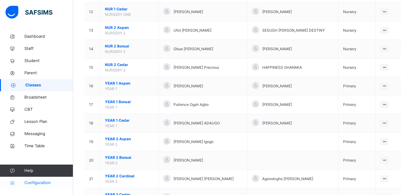
click at [30, 184] on span "Configuration" at bounding box center [48, 183] width 48 height 6
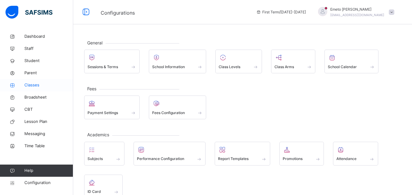
click at [31, 86] on span "Classes" at bounding box center [48, 85] width 49 height 6
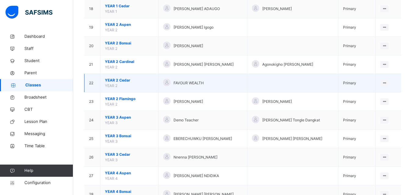
scroll to position [396, 0]
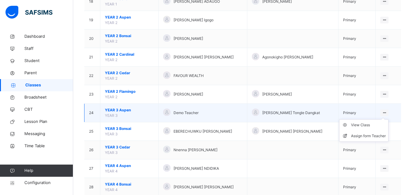
click at [387, 111] on icon at bounding box center [383, 113] width 5 height 5
click at [360, 126] on div "View Class" at bounding box center [368, 125] width 35 height 6
